Goal: Entertainment & Leisure: Consume media (video, audio)

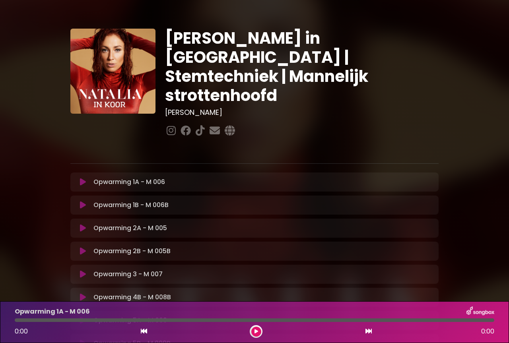
click at [257, 330] on icon at bounding box center [256, 331] width 4 height 5
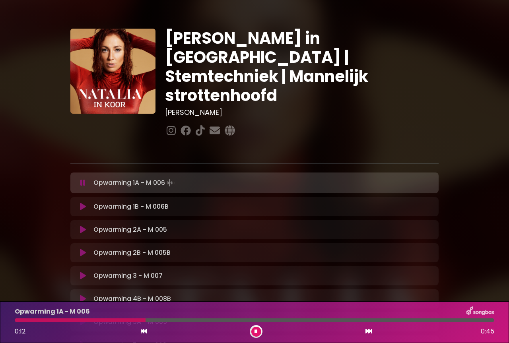
click at [80, 226] on icon at bounding box center [83, 230] width 6 height 8
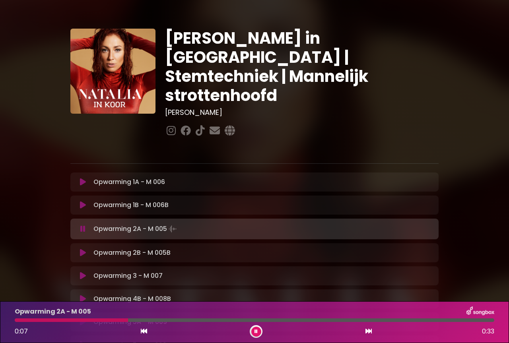
click at [83, 272] on icon at bounding box center [83, 276] width 6 height 8
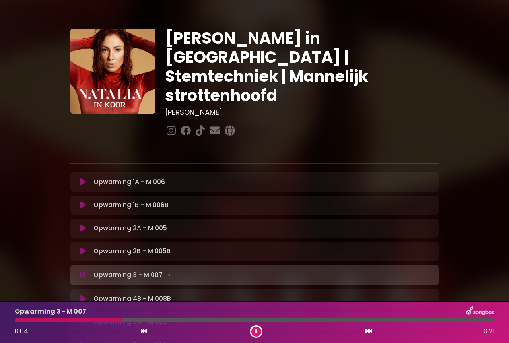
click at [83, 295] on icon at bounding box center [83, 299] width 6 height 8
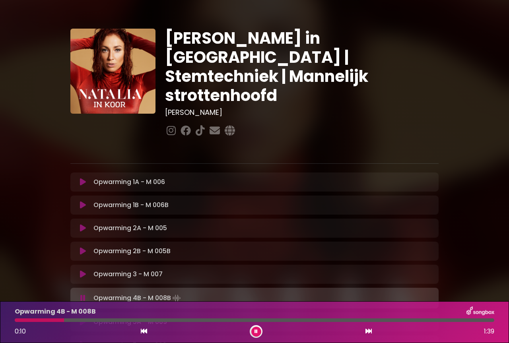
click at [370, 329] on icon at bounding box center [368, 331] width 6 height 6
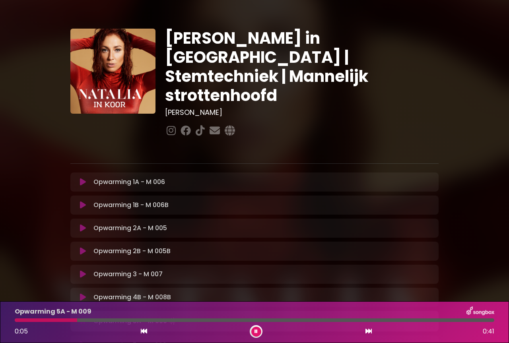
click at [370, 329] on icon at bounding box center [368, 331] width 6 height 6
click at [367, 332] on icon at bounding box center [368, 331] width 6 height 6
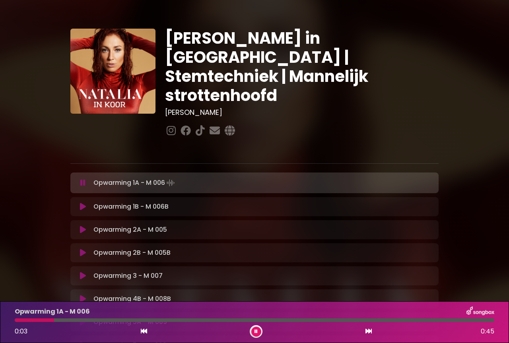
click at [367, 332] on icon at bounding box center [368, 331] width 6 height 6
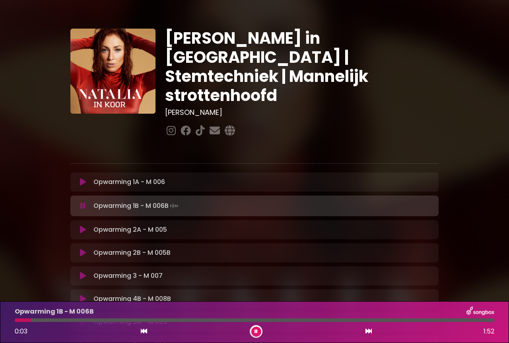
click at [367, 332] on icon at bounding box center [368, 331] width 6 height 6
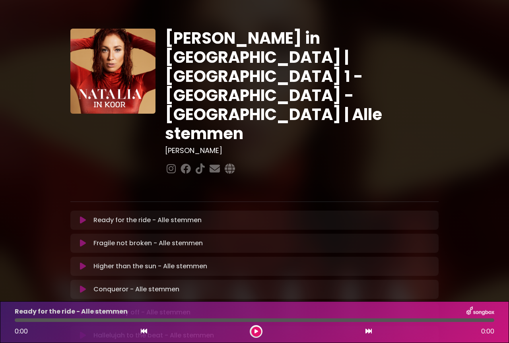
click at [80, 216] on icon at bounding box center [83, 220] width 6 height 8
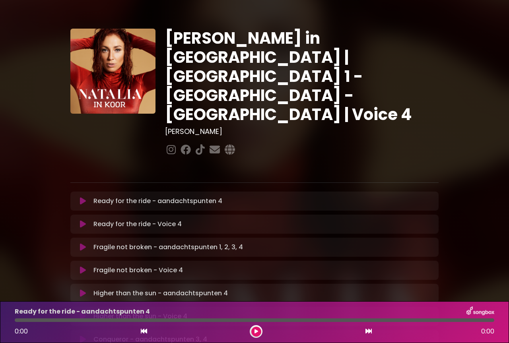
click at [80, 266] on icon at bounding box center [83, 270] width 6 height 8
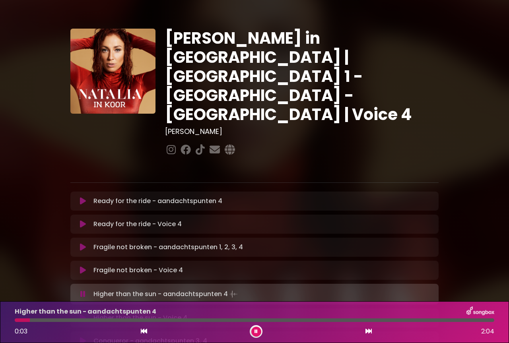
click at [81, 314] on icon at bounding box center [83, 318] width 6 height 8
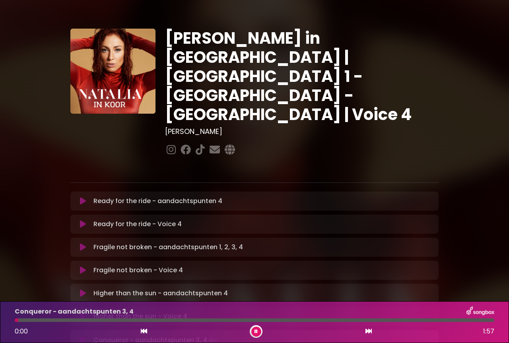
click at [369, 332] on icon at bounding box center [368, 331] width 6 height 6
click at [365, 330] on icon at bounding box center [368, 331] width 6 height 6
click at [143, 330] on icon at bounding box center [144, 331] width 6 height 6
click at [368, 332] on icon at bounding box center [368, 331] width 6 height 6
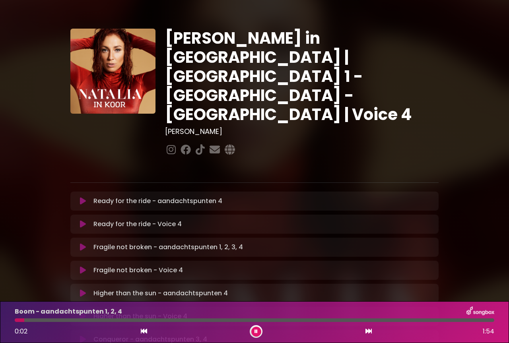
click at [368, 332] on icon at bounding box center [368, 331] width 6 height 6
click at [369, 329] on icon at bounding box center [368, 331] width 6 height 6
click at [146, 332] on icon at bounding box center [144, 331] width 6 height 6
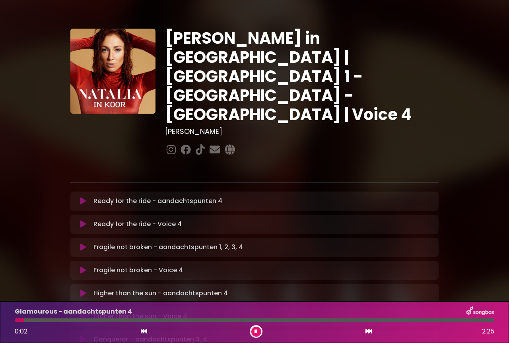
click at [367, 332] on icon at bounding box center [368, 331] width 6 height 6
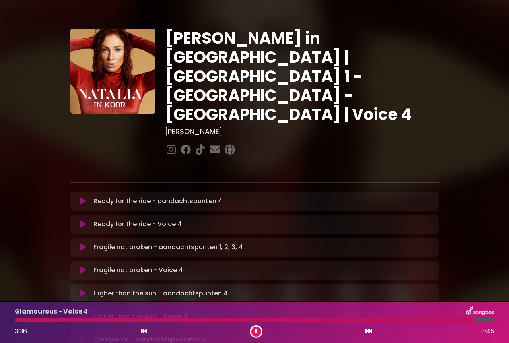
click at [366, 332] on icon at bounding box center [368, 331] width 6 height 6
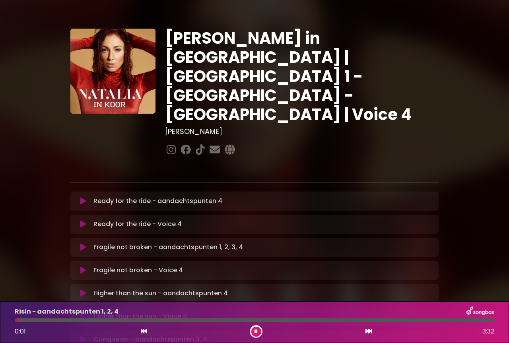
click at [366, 332] on icon at bounding box center [368, 331] width 6 height 6
drag, startPoint x: 136, startPoint y: 319, endPoint x: 122, endPoint y: 320, distance: 13.2
click at [122, 320] on div at bounding box center [69, 320] width 108 height 4
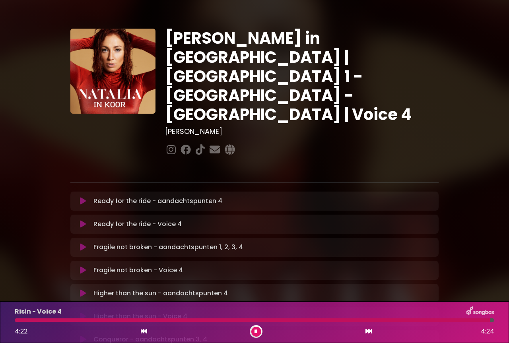
click at [369, 332] on icon at bounding box center [368, 331] width 6 height 6
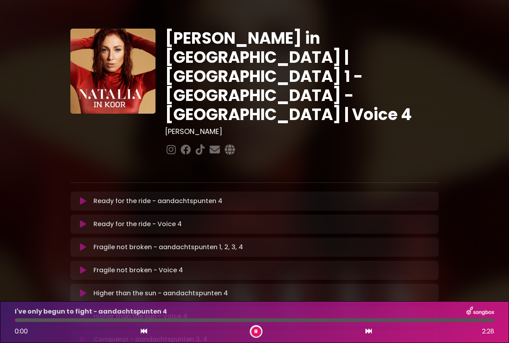
click at [369, 332] on icon at bounding box center [368, 331] width 6 height 6
drag, startPoint x: 94, startPoint y: 319, endPoint x: 62, endPoint y: 323, distance: 32.0
click at [62, 323] on div "I've only begun to fight - Voice 4 0:42 4:03" at bounding box center [254, 321] width 489 height 31
